Goal: Submit feedback/report problem

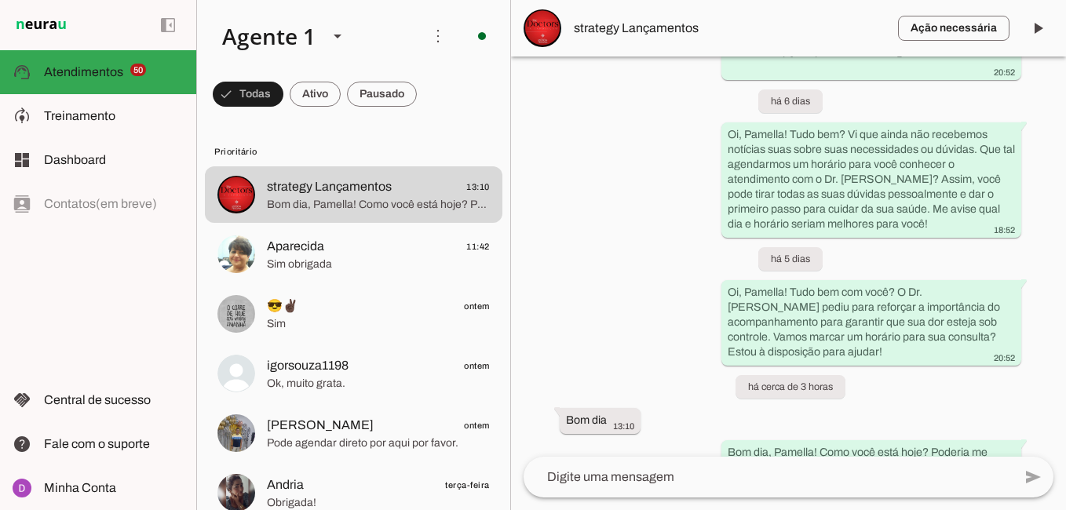
scroll to position [906, 0]
